Goal: Check status: Check status

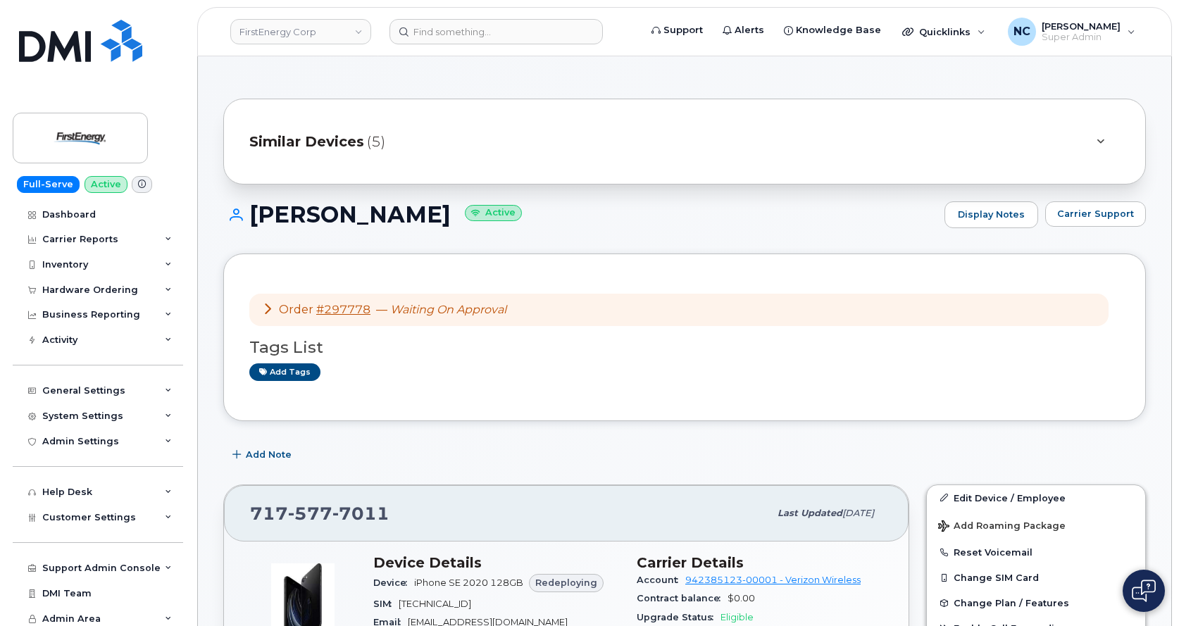
scroll to position [211, 0]
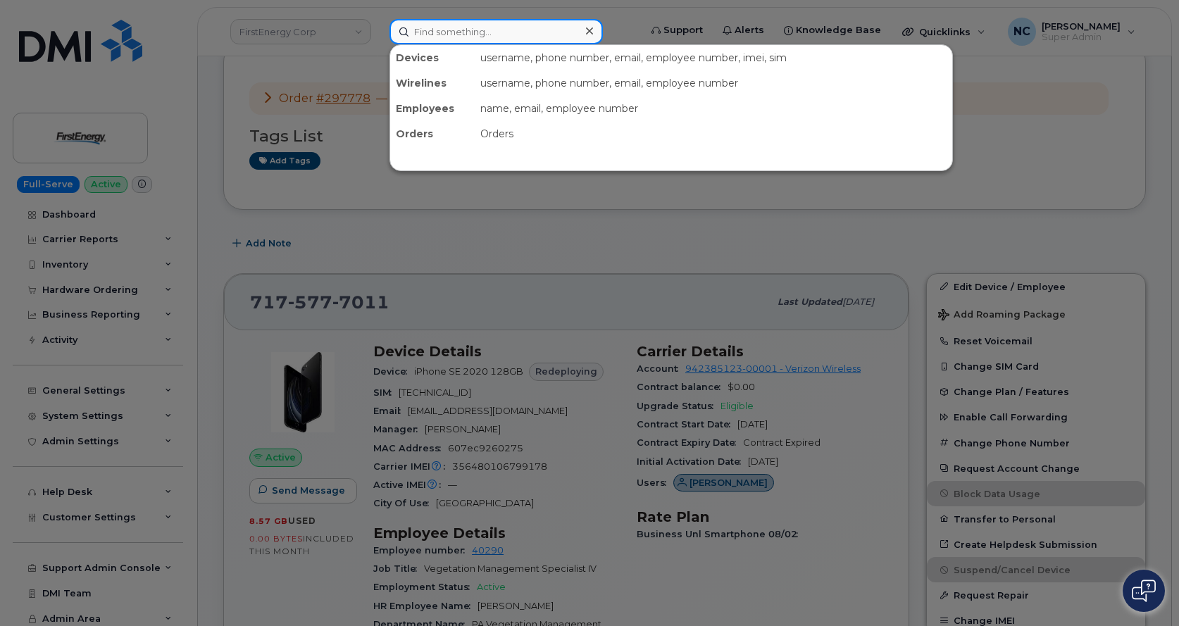
click at [523, 26] on input at bounding box center [496, 31] width 213 height 25
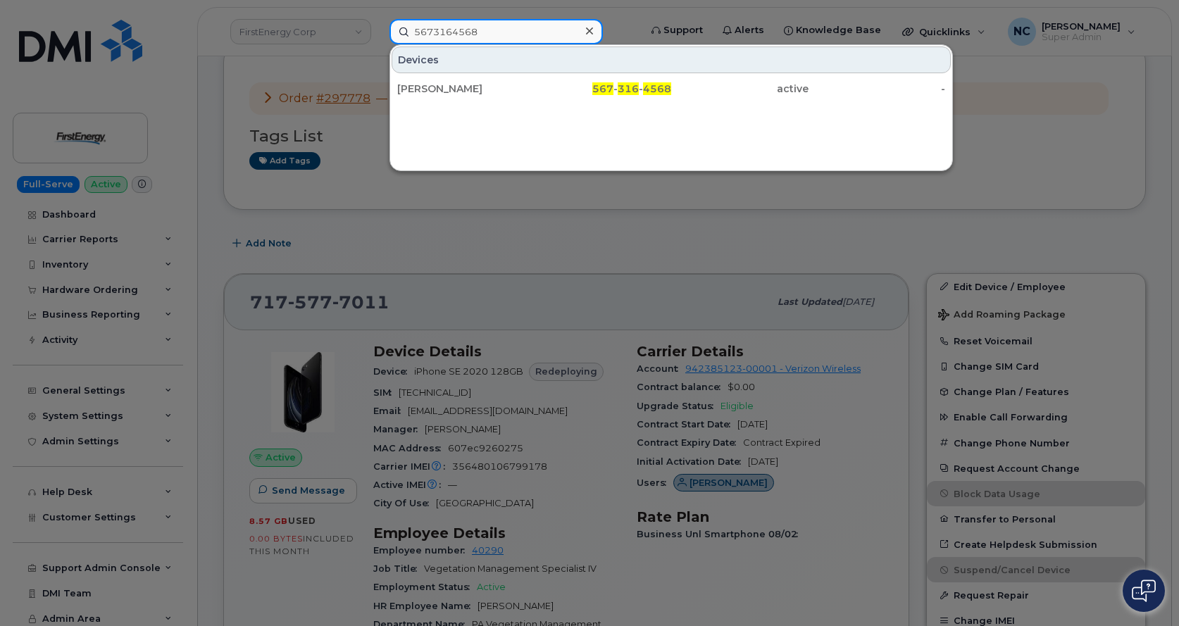
type input "5673164568"
click at [543, 102] on div "[PERSON_NAME] 567 - 316 - 4568 active -" at bounding box center [671, 89] width 562 height 28
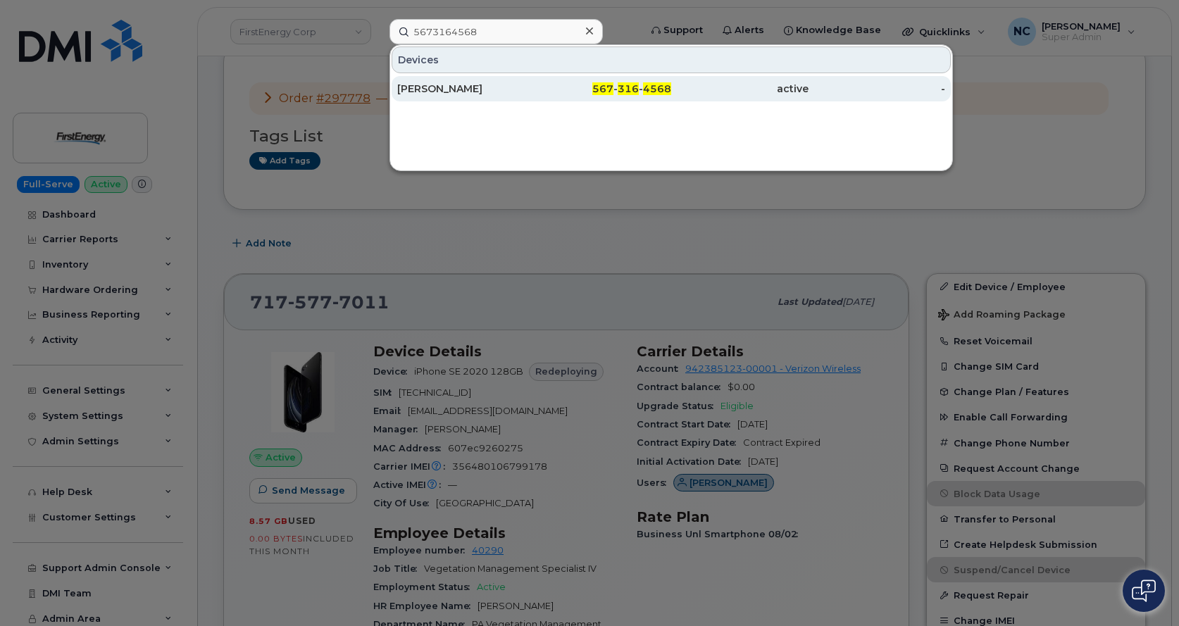
click at [671, 96] on div "567 - 316 - 4568" at bounding box center [739, 88] width 137 height 25
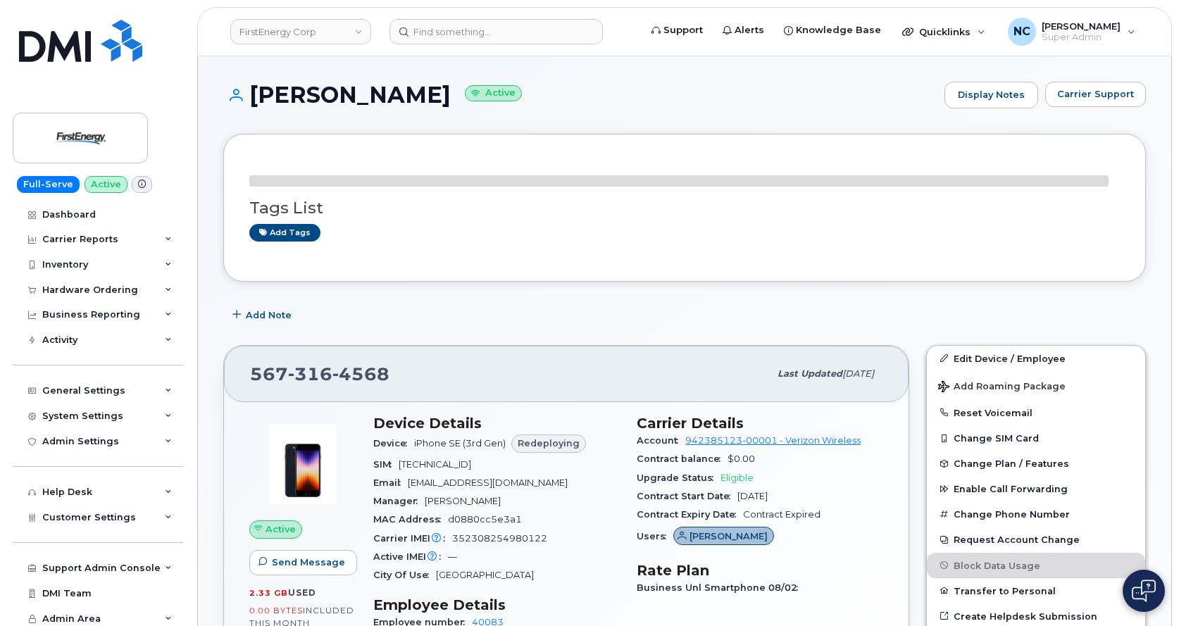
drag, startPoint x: 416, startPoint y: 395, endPoint x: 399, endPoint y: 374, distance: 26.5
click at [409, 387] on div "567 316 4568 Last updated Aug 12, 2025" at bounding box center [566, 374] width 685 height 56
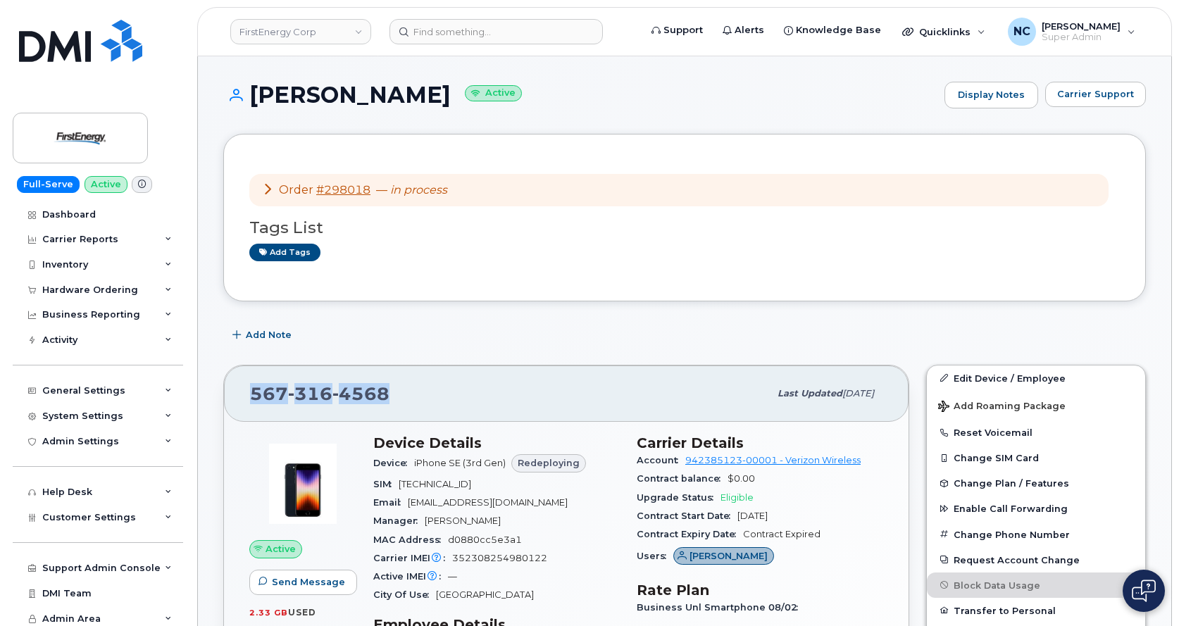
drag, startPoint x: 397, startPoint y: 371, endPoint x: 248, endPoint y: 381, distance: 149.0
click at [248, 381] on div "567 316 4568 Last updated Aug 12, 2025" at bounding box center [566, 394] width 685 height 56
copy span "567 316 4568"
click at [337, 191] on link "#298018" at bounding box center [343, 189] width 54 height 13
drag, startPoint x: 371, startPoint y: 193, endPoint x: 321, endPoint y: 196, distance: 49.4
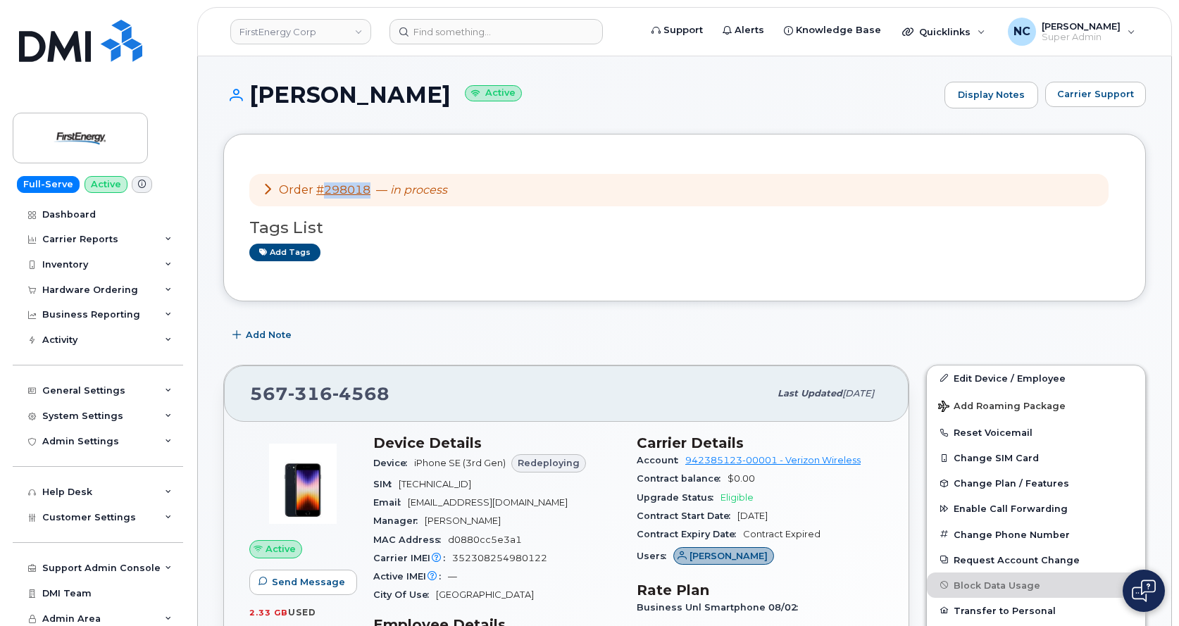
click at [321, 196] on div "Order #298018 — in process" at bounding box center [354, 190] width 185 height 16
copy link "298018"
drag, startPoint x: 789, startPoint y: 516, endPoint x: 710, endPoint y: 487, distance: 84.3
click at [710, 487] on section "Carrier Details Account 942385123-00001 - Verizon Wireless Contract balance $0.…" at bounding box center [760, 503] width 247 height 136
click at [768, 516] on span "Jun 22, 2022" at bounding box center [753, 516] width 30 height 11
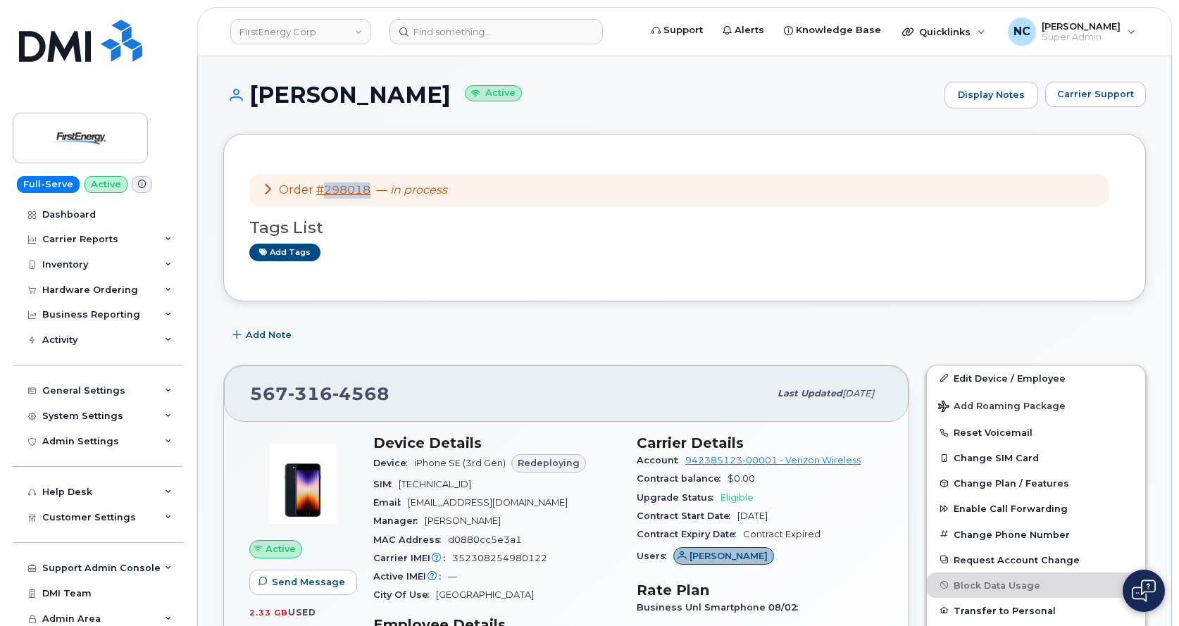
click at [761, 511] on span "Jun 22, 2022" at bounding box center [753, 516] width 30 height 11
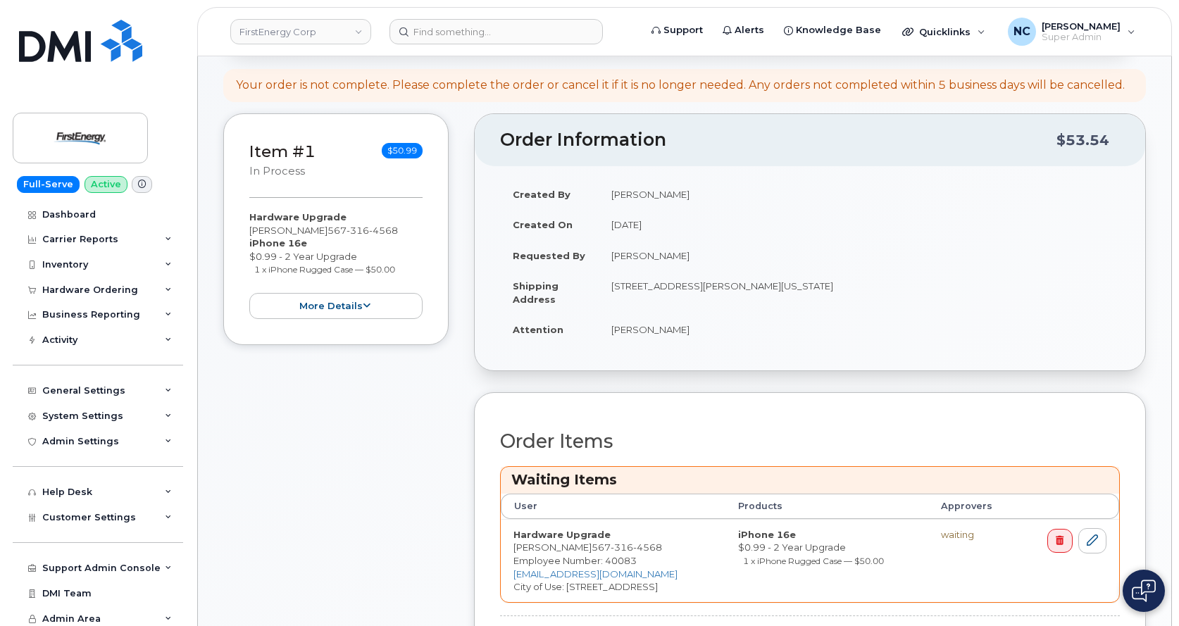
scroll to position [141, 0]
drag, startPoint x: 376, startPoint y: 323, endPoint x: 378, endPoint y: 311, distance: 12.1
click at [376, 321] on div "Item #1 in process $50.99 Hardware Upgrade Matthew A Miller 567 316 4568 iPhone…" at bounding box center [335, 231] width 225 height 232
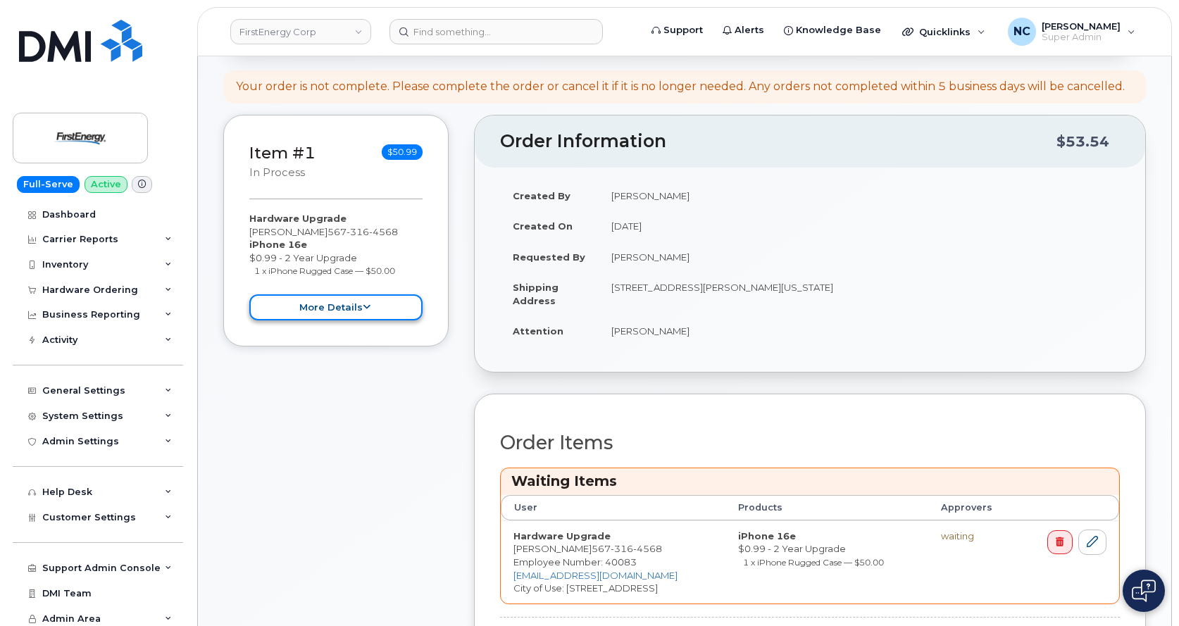
click at [378, 309] on button "more details" at bounding box center [335, 307] width 173 height 26
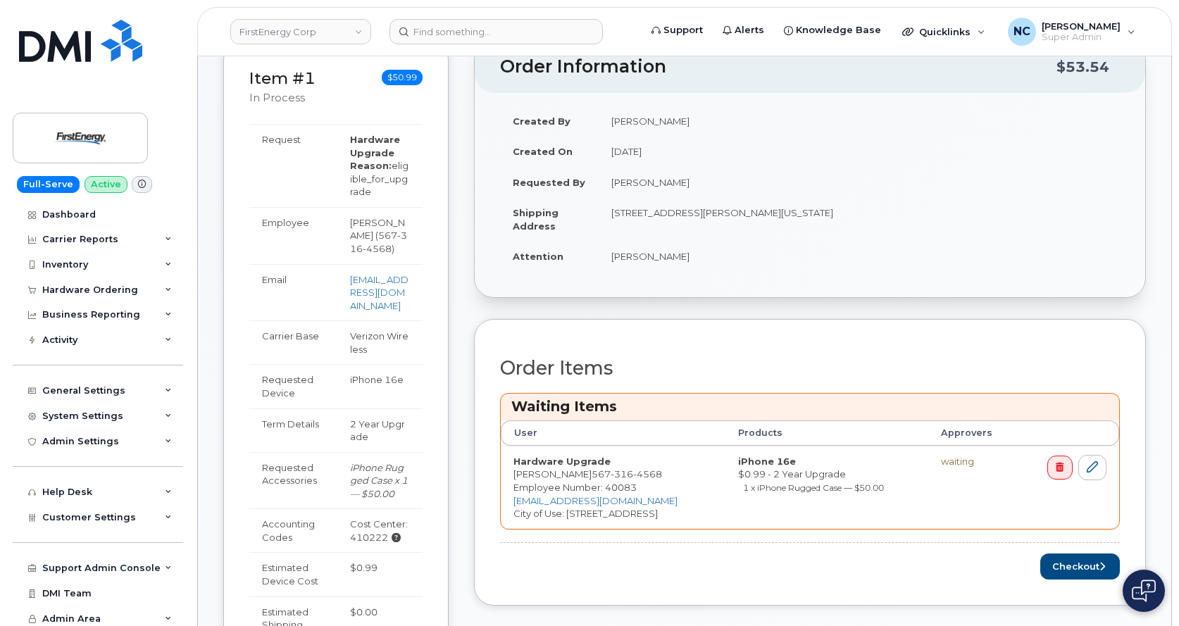
scroll to position [211, 0]
